Goal: Navigation & Orientation: Find specific page/section

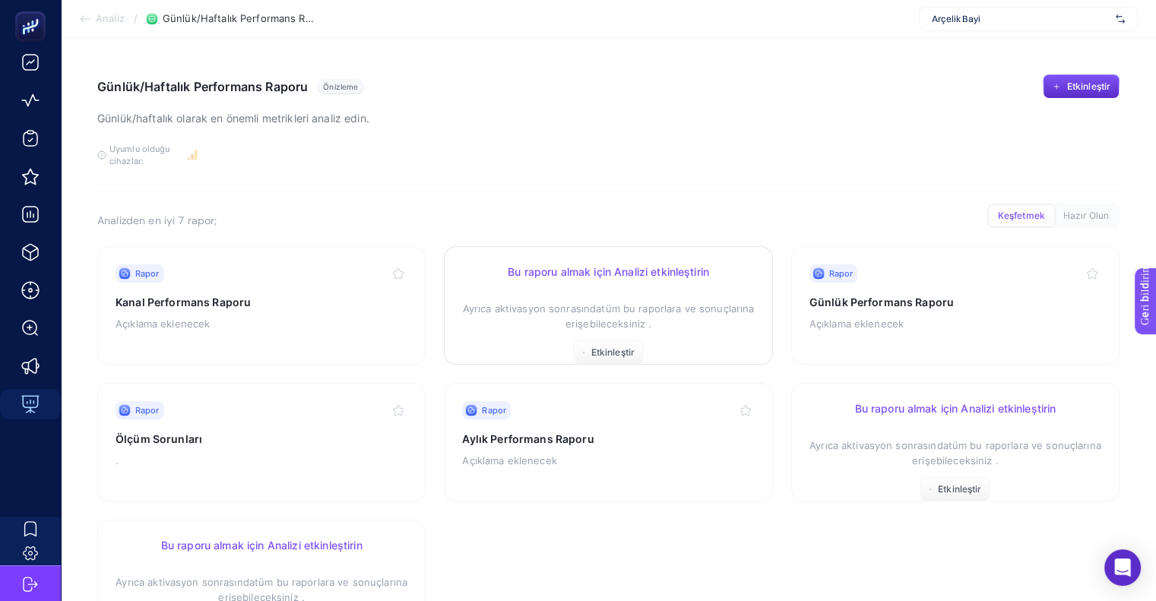
click at [613, 270] on font "Bu raporu almak için Analizi etkinleştirin" at bounding box center [608, 271] width 201 height 13
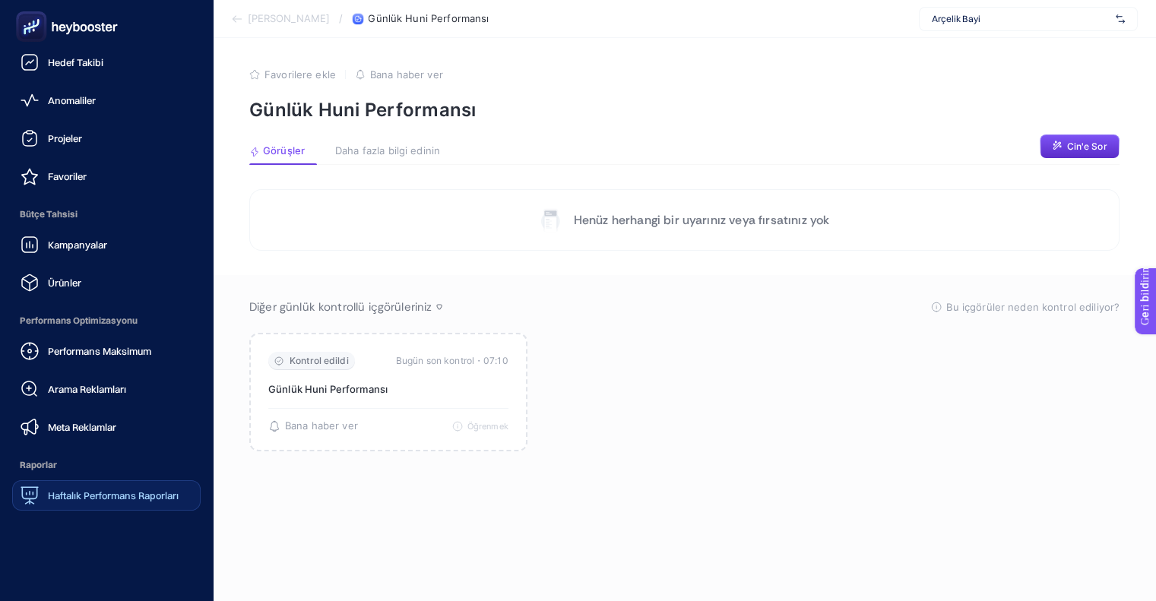
click at [66, 489] on font "Haftalık Performans Raporları" at bounding box center [113, 495] width 131 height 12
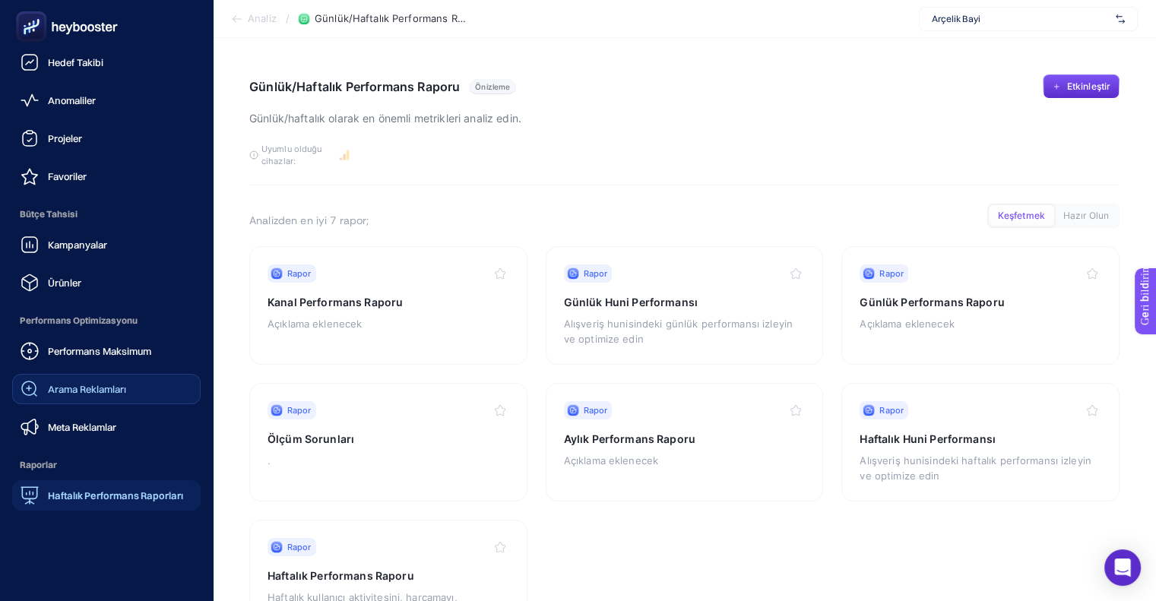
click at [70, 384] on font "Arama Reklamları" at bounding box center [87, 389] width 78 height 12
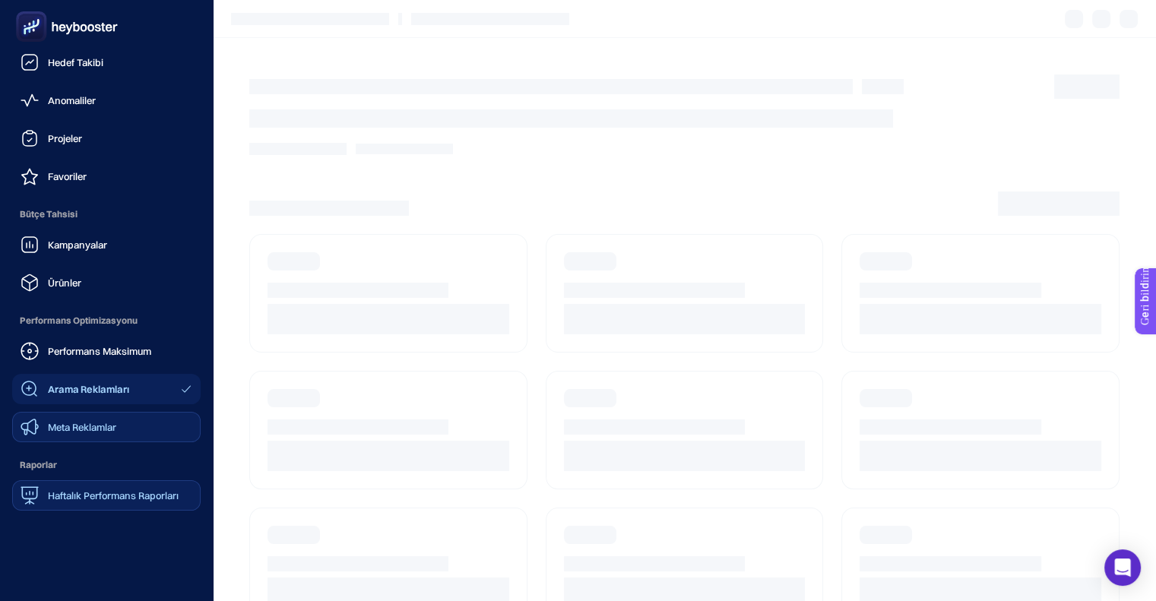
click at [70, 416] on link "Meta Reklamlar" at bounding box center [106, 427] width 188 height 30
